Goal: Register for event/course

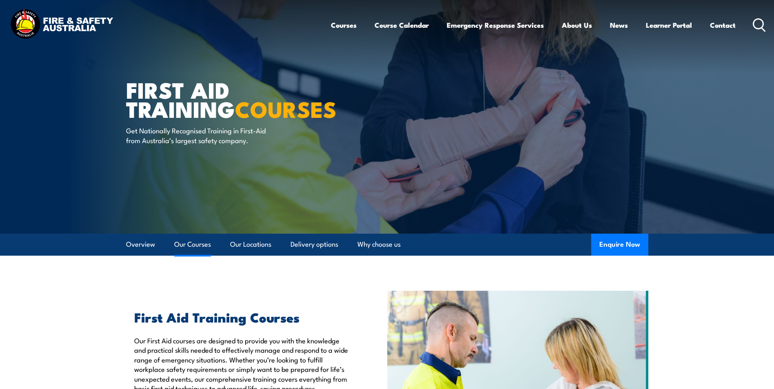
click at [207, 238] on link "Our Courses" at bounding box center [192, 245] width 37 height 22
click at [60, 25] on img at bounding box center [61, 24] width 107 height 35
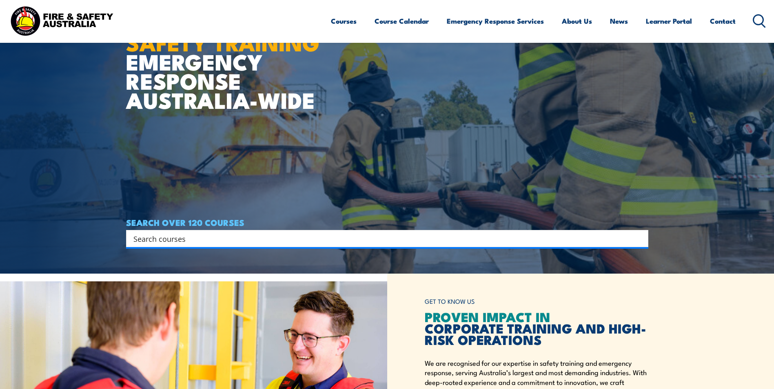
scroll to position [122, 0]
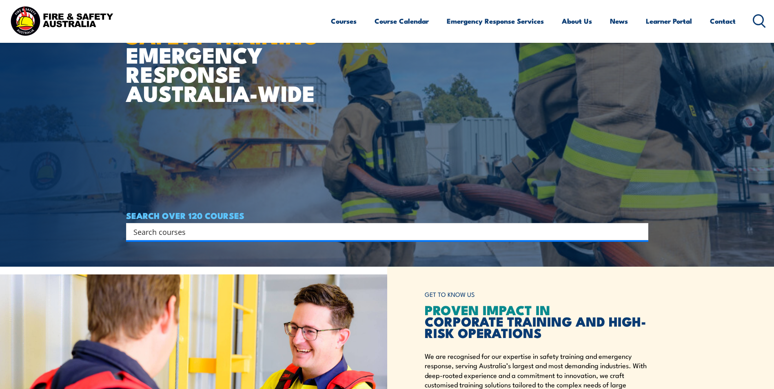
click at [190, 231] on input "Search input" at bounding box center [381, 232] width 497 height 12
type input "first aid"
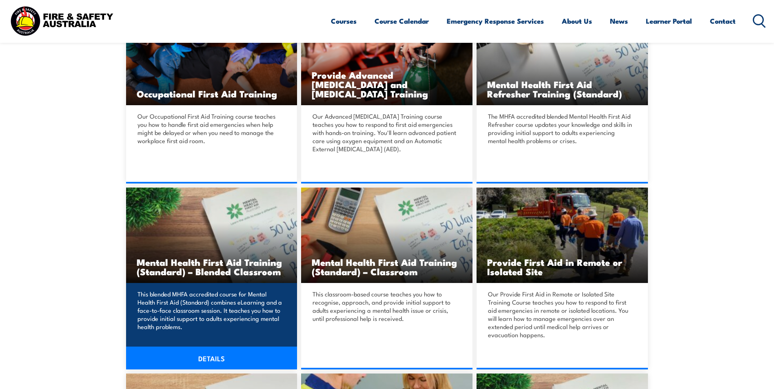
scroll to position [367, 0]
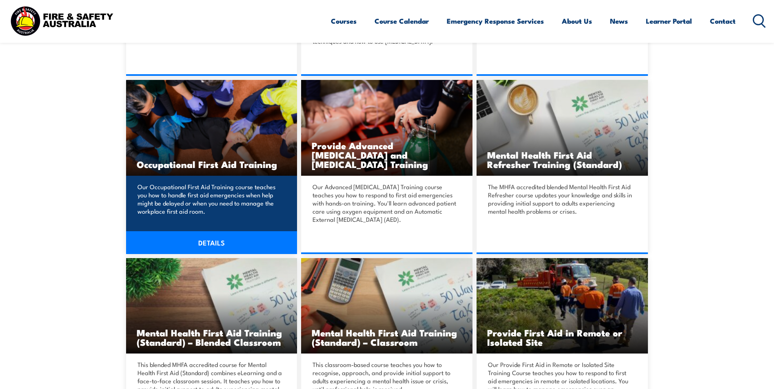
click at [253, 238] on link "DETAILS" at bounding box center [211, 242] width 171 height 23
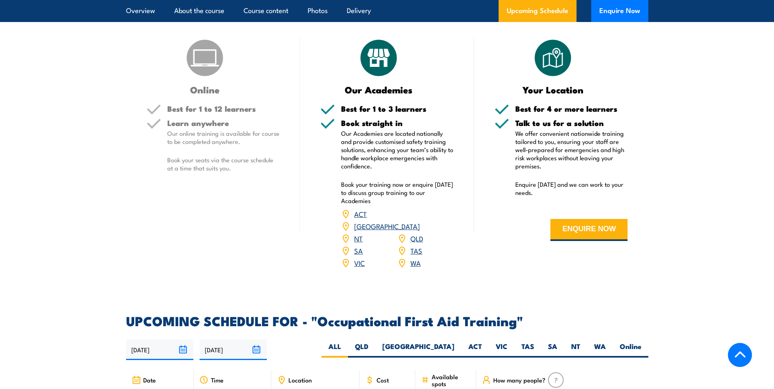
scroll to position [1183, 0]
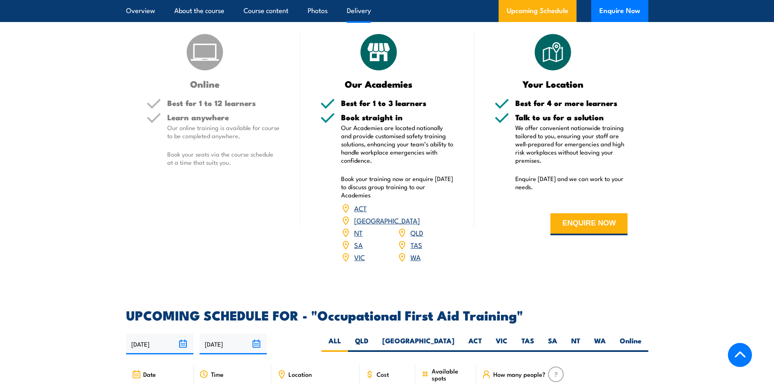
click at [411, 228] on link "QLD" at bounding box center [416, 233] width 13 height 10
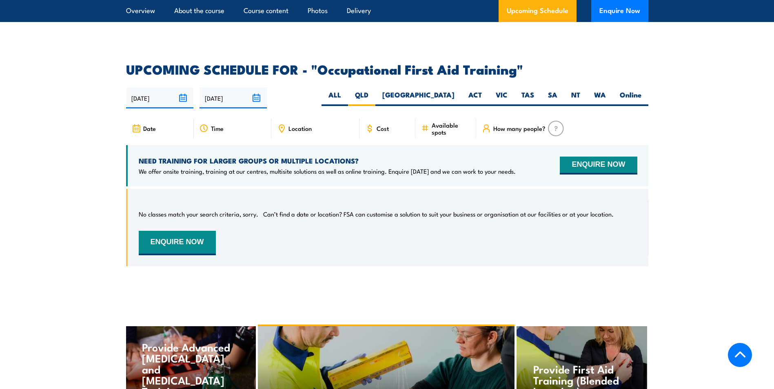
scroll to position [1470, 0]
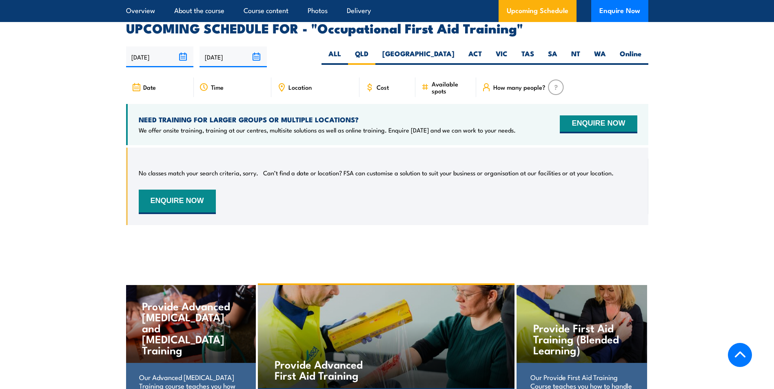
click at [290, 78] on div "Date Time Location Cost" at bounding box center [387, 91] width 522 height 27
click at [295, 84] on span "Location" at bounding box center [299, 87] width 23 height 7
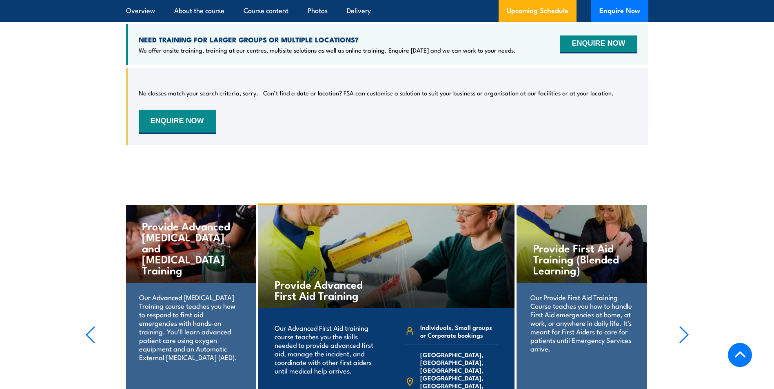
scroll to position [1674, 0]
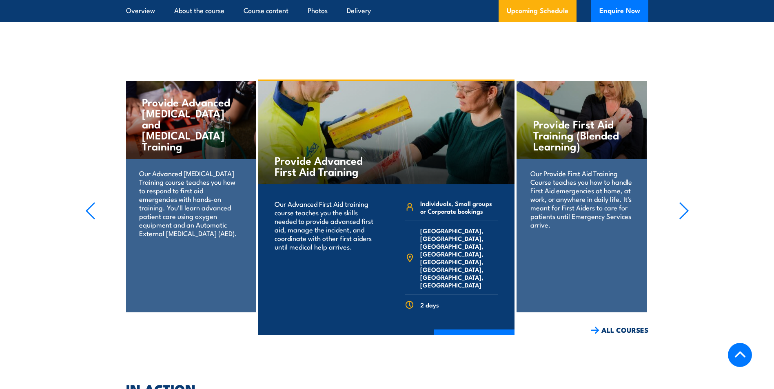
click at [584, 193] on p "Our Provide First Aid Training Course teaches you how to handle First Aid emerg…" at bounding box center [581, 199] width 102 height 60
click at [682, 202] on icon "button" at bounding box center [684, 211] width 10 height 18
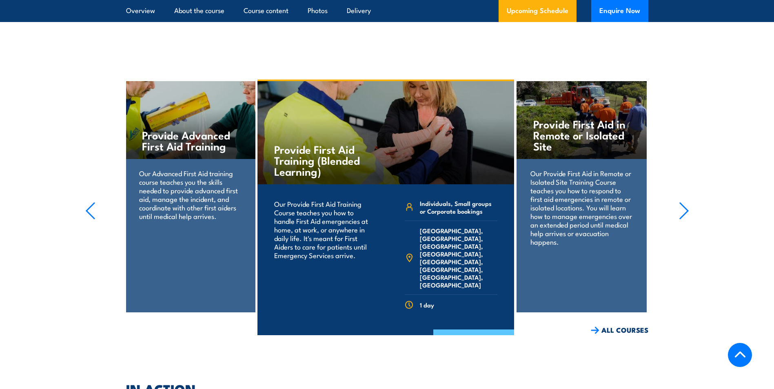
click at [485, 330] on link "COURSE DETAILS" at bounding box center [473, 340] width 81 height 21
